Goal: Communication & Community: Ask a question

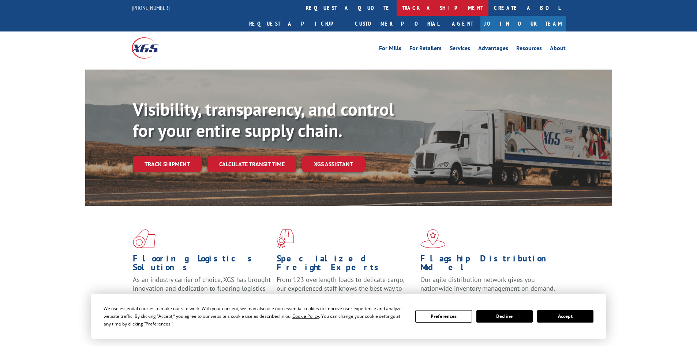
click at [397, 8] on link "track a shipment" at bounding box center [443, 8] width 92 height 16
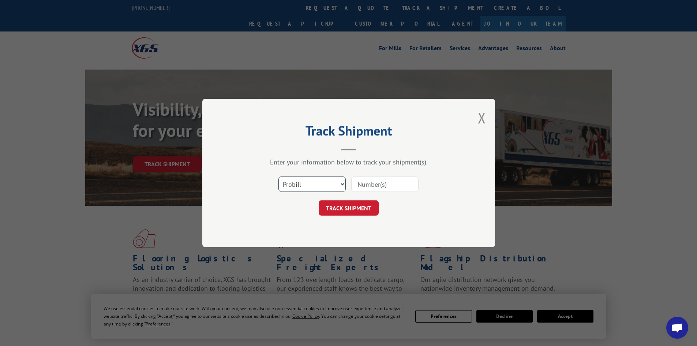
click at [307, 182] on select "Select category... Probill BOL PO" at bounding box center [311, 183] width 67 height 15
select select "bol"
click at [278, 176] on select "Select category... Probill BOL PO" at bounding box center [311, 183] width 67 height 15
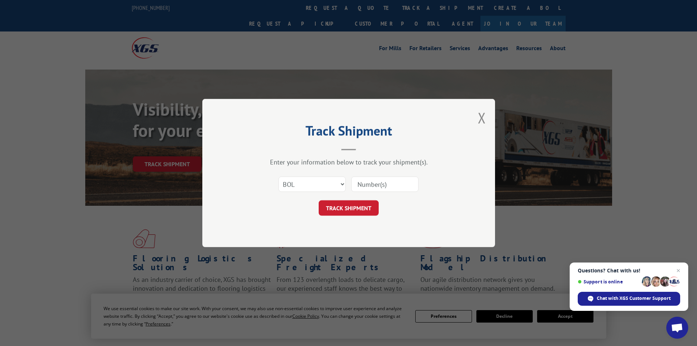
click at [368, 182] on input at bounding box center [384, 183] width 67 height 15
type input "2831704"
click at [355, 203] on button "TRACK SHIPMENT" at bounding box center [349, 207] width 60 height 15
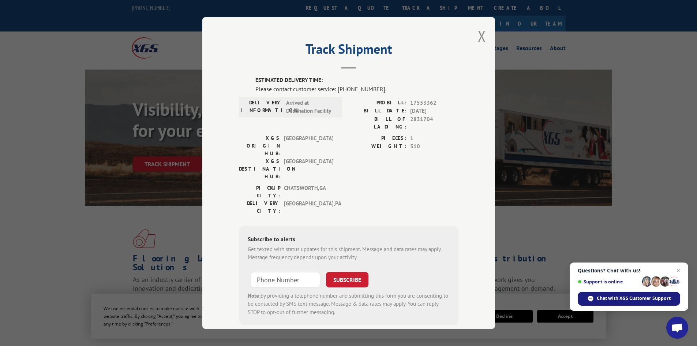
click at [629, 298] on span "Chat with XGS Customer Support" at bounding box center [634, 298] width 74 height 7
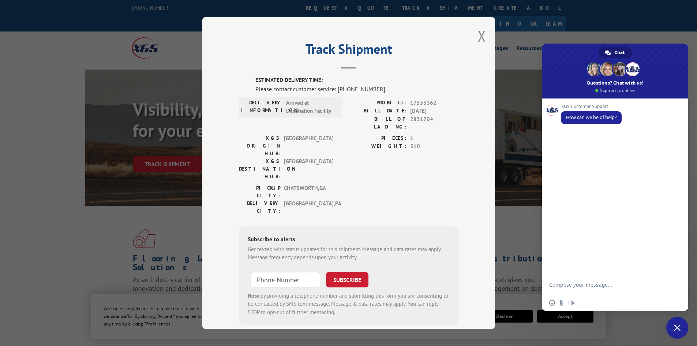
click at [582, 286] on textarea "Compose your message..." at bounding box center [607, 287] width 116 height 13
type textarea "When is BOL 2831704 going to deliver"
click at [676, 284] on span "Send" at bounding box center [675, 285] width 5 height 5
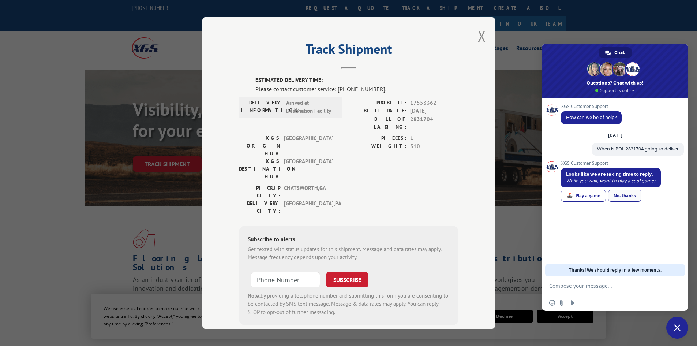
click at [627, 195] on div "No, thanks" at bounding box center [624, 195] width 33 height 12
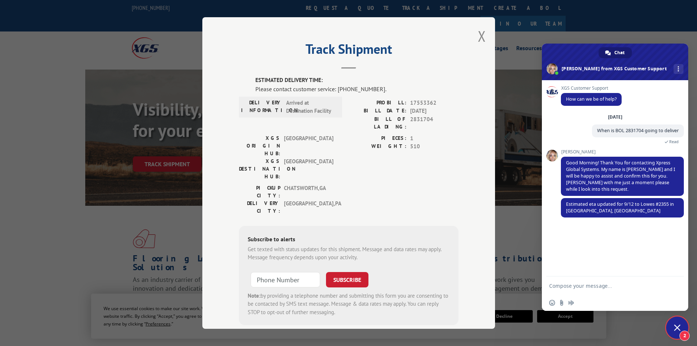
click at [594, 285] on textarea "Compose your message..." at bounding box center [607, 285] width 116 height 7
type textarea "Thankyou and have a blessed day !"
click at [673, 282] on span "Send" at bounding box center [675, 285] width 12 height 12
